Goal: Task Accomplishment & Management: Manage account settings

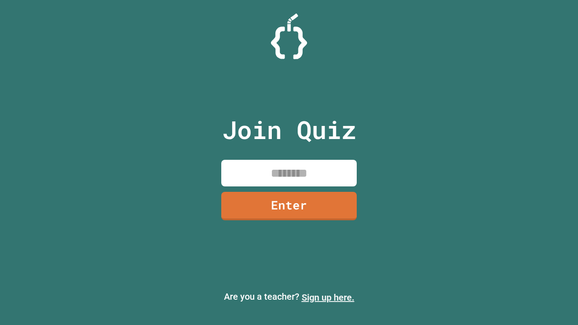
click at [328, 297] on link "Sign up here." at bounding box center [327, 297] width 53 height 11
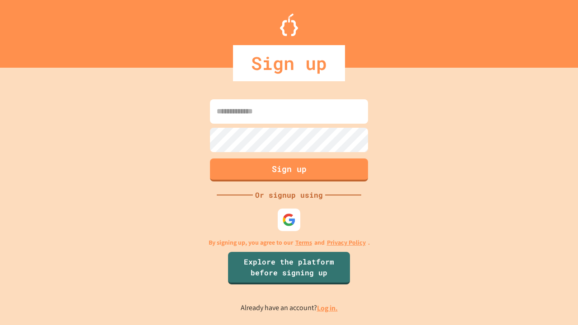
click at [328, 308] on link "Log in." at bounding box center [327, 307] width 21 height 9
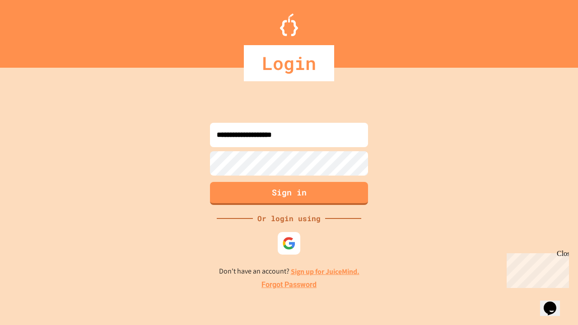
type input "**********"
